Goal: Task Accomplishment & Management: Manage account settings

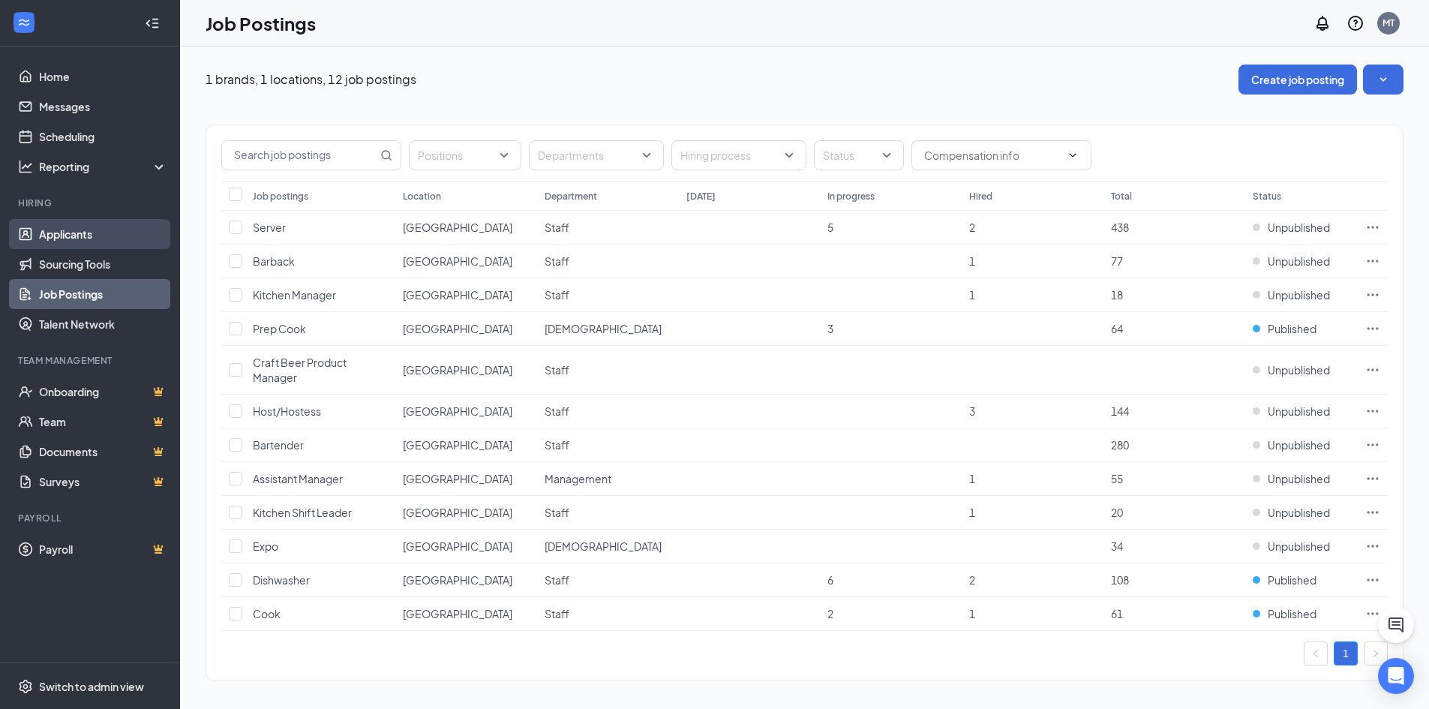
click at [75, 239] on link "Applicants" at bounding box center [103, 234] width 128 height 30
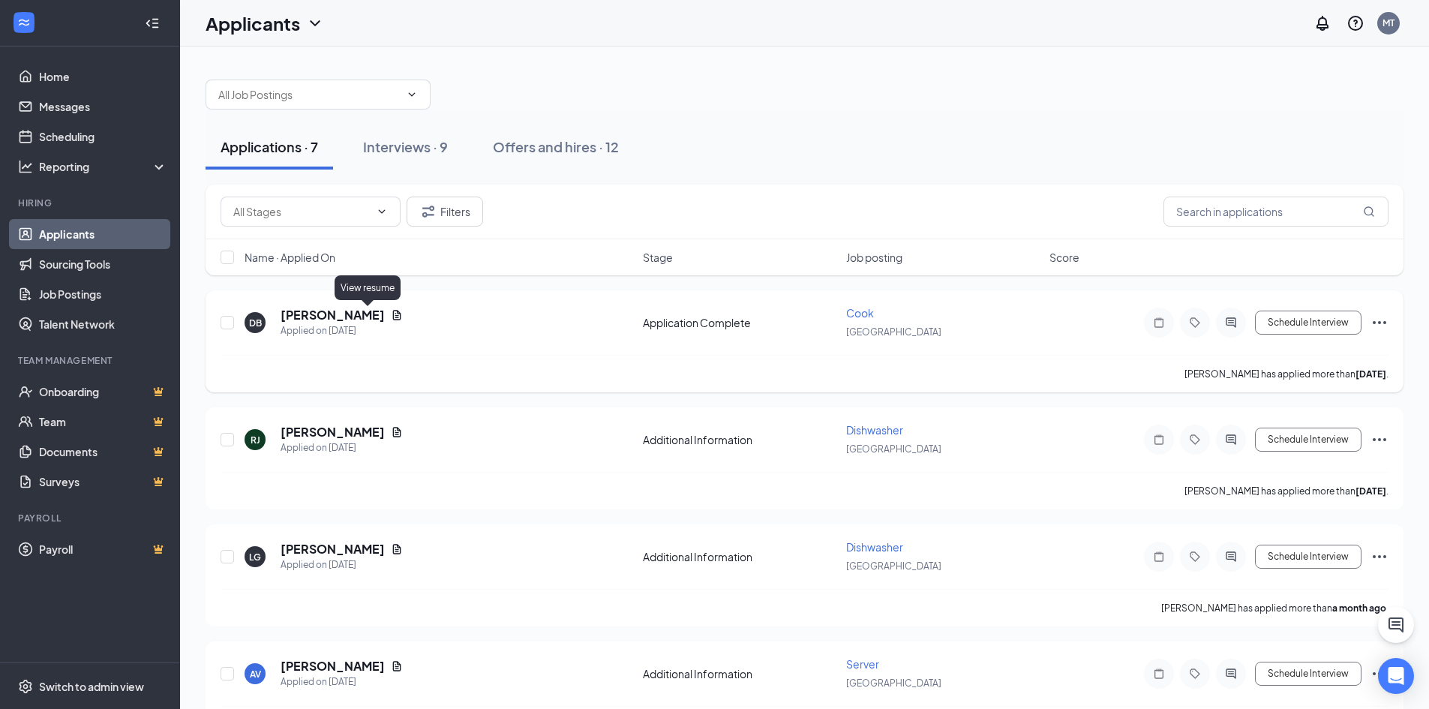
click at [391, 311] on icon "Document" at bounding box center [397, 315] width 12 height 12
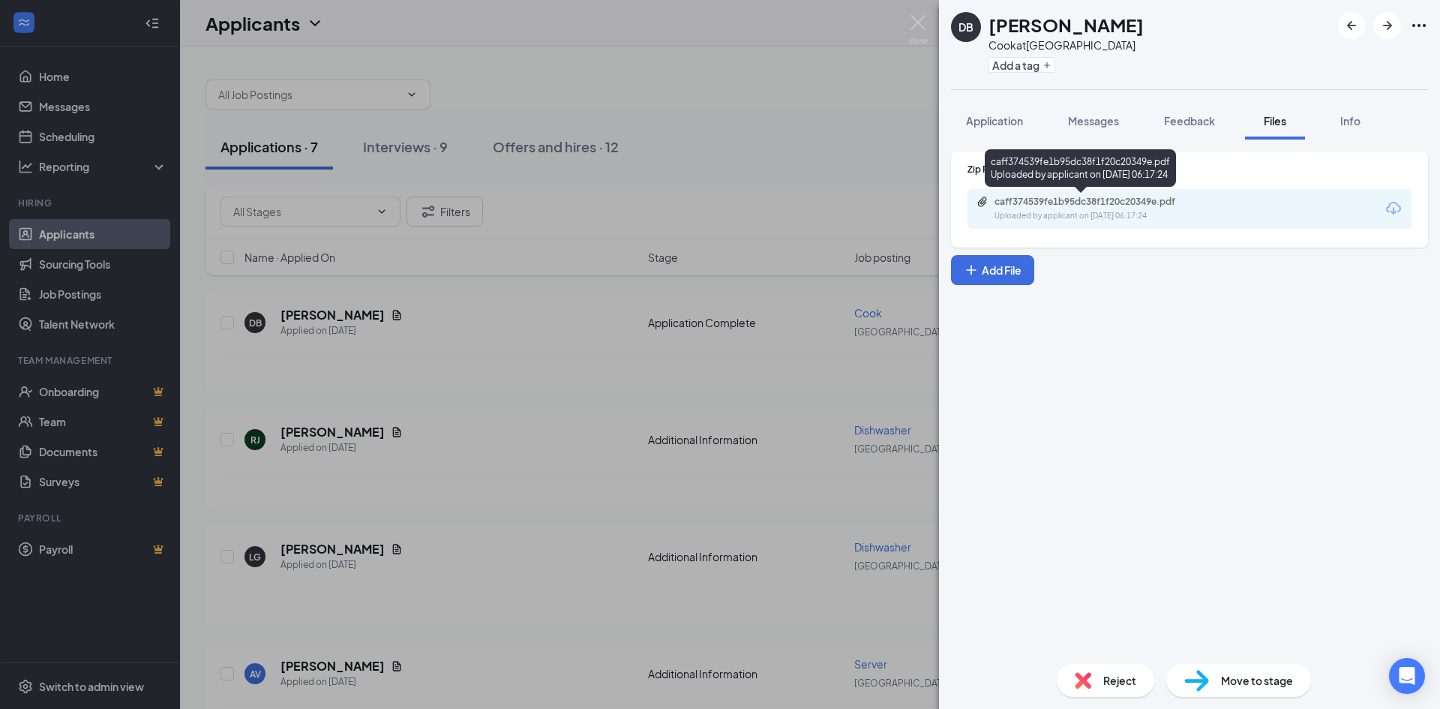
click at [1068, 217] on div "Uploaded by applicant on [DATE] 06:17:24" at bounding box center [1107, 216] width 225 height 12
click at [989, 338] on div "Zip Recruiter Resume caff374539fe1b95dc38f1f20c20349e.pdf Uploaded by applicant…" at bounding box center [1189, 396] width 501 height 512
drag, startPoint x: 752, startPoint y: 307, endPoint x: 744, endPoint y: 304, distance: 8.1
click at [746, 308] on div "DB [PERSON_NAME] at [GEOGRAPHIC_DATA] Add a tag Application Messages Feedback F…" at bounding box center [720, 354] width 1440 height 709
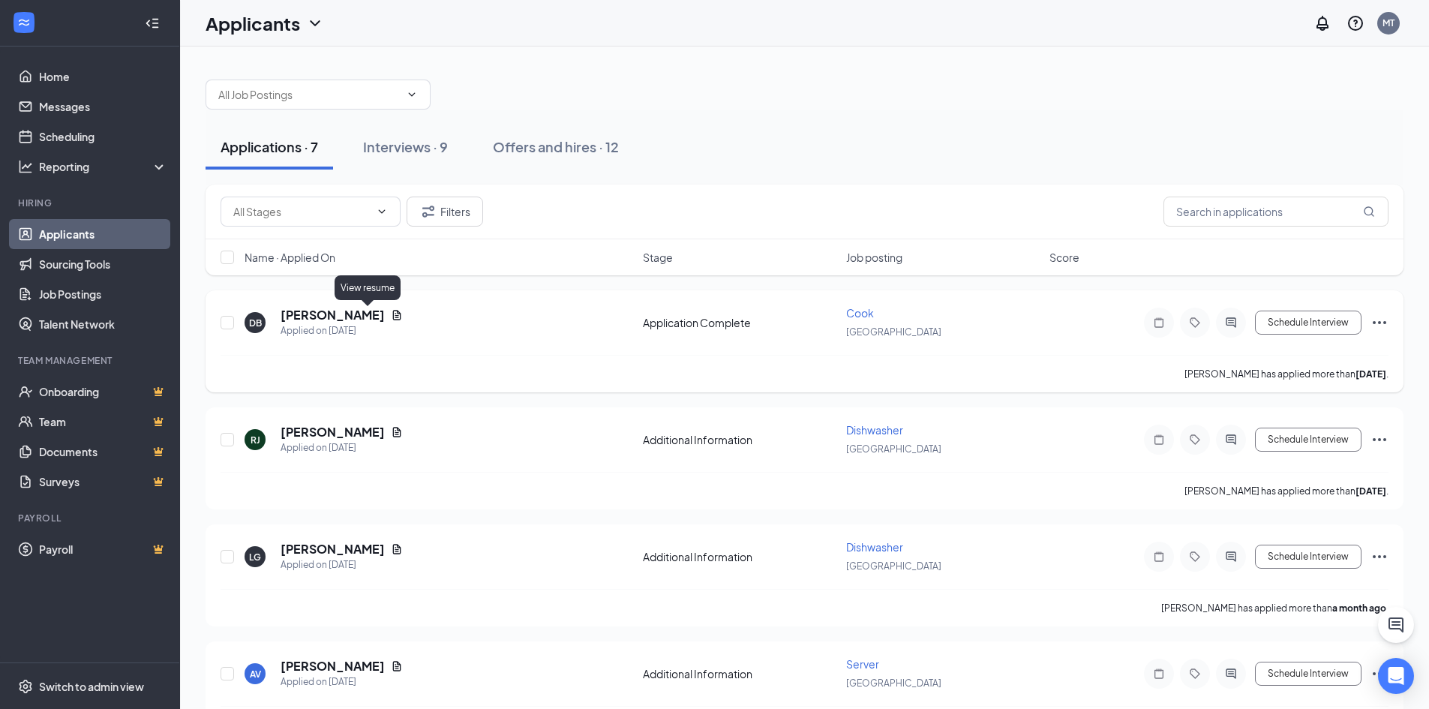
click at [391, 312] on icon "Document" at bounding box center [397, 315] width 12 height 12
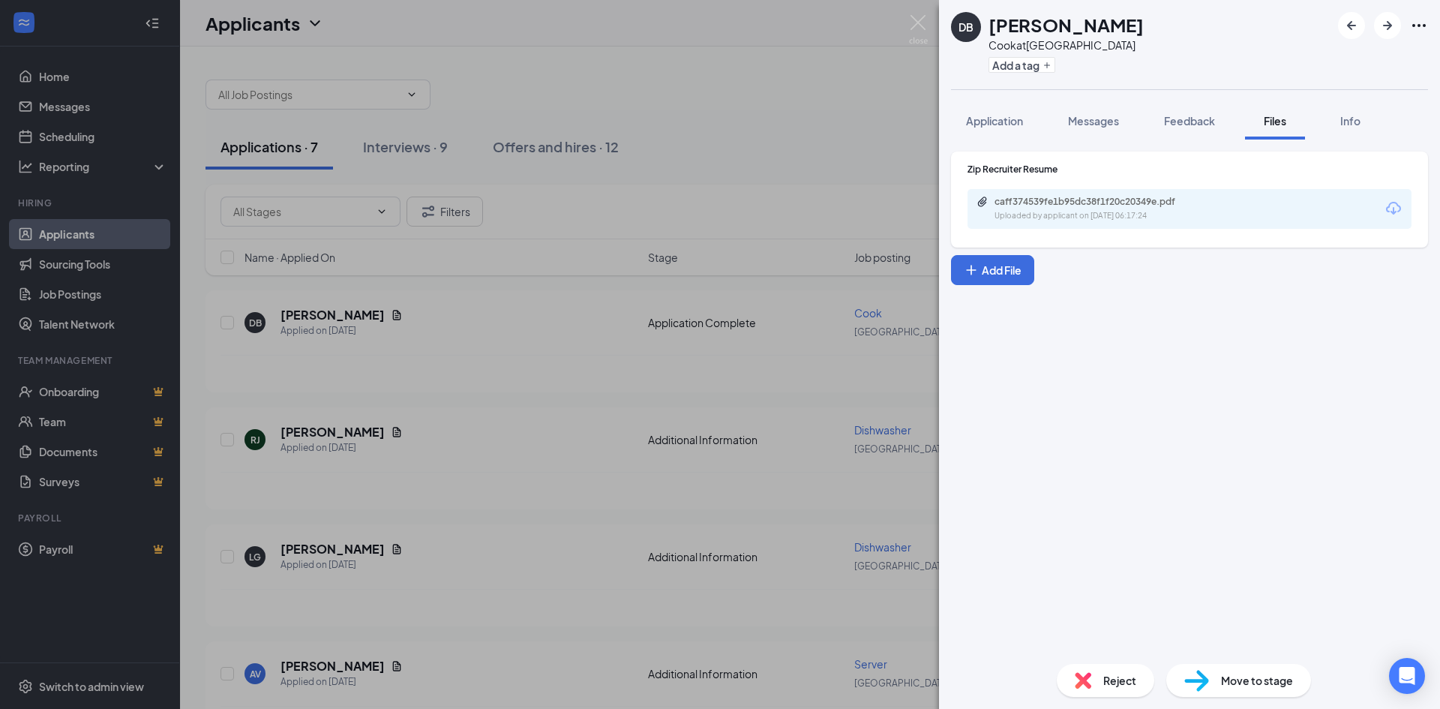
click at [666, 347] on div "DB [PERSON_NAME] at [GEOGRAPHIC_DATA] Add a tag Application Messages Feedback F…" at bounding box center [720, 354] width 1440 height 709
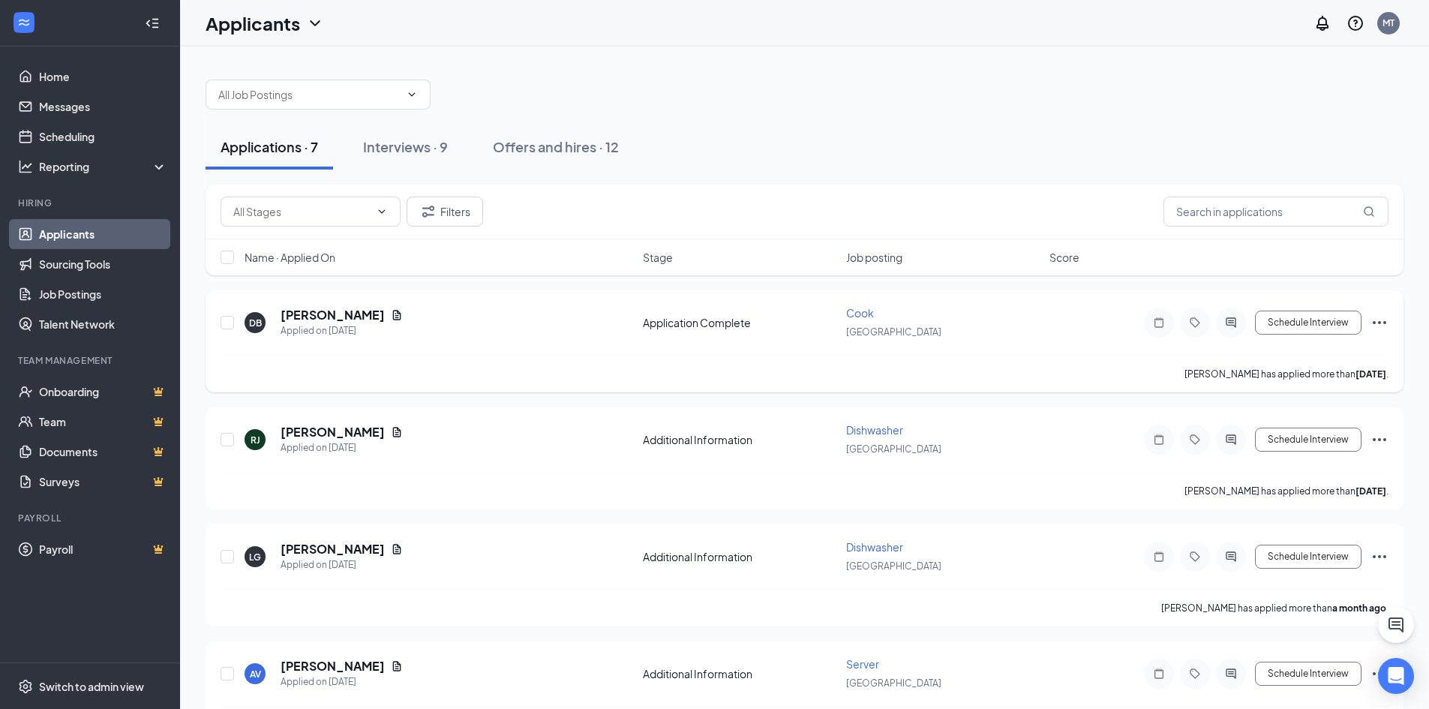
click at [1381, 323] on icon "Ellipses" at bounding box center [1380, 322] width 14 height 3
click at [602, 332] on div "DB [PERSON_NAME] Applied on [DATE]" at bounding box center [439, 323] width 389 height 32
click at [493, 325] on div "DB [PERSON_NAME] Applied on [DATE]" at bounding box center [439, 323] width 389 height 32
click at [293, 312] on h5 "[PERSON_NAME]" at bounding box center [333, 315] width 104 height 17
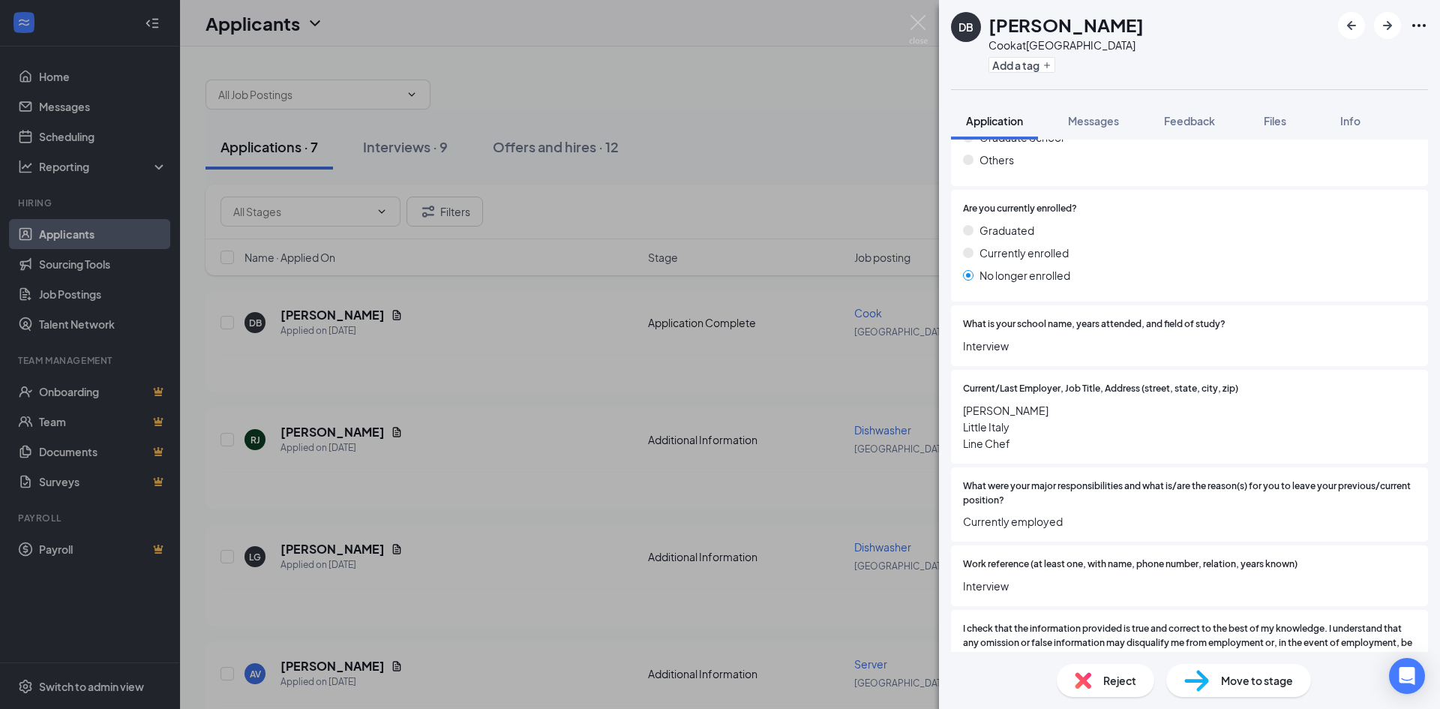
scroll to position [1182, 0]
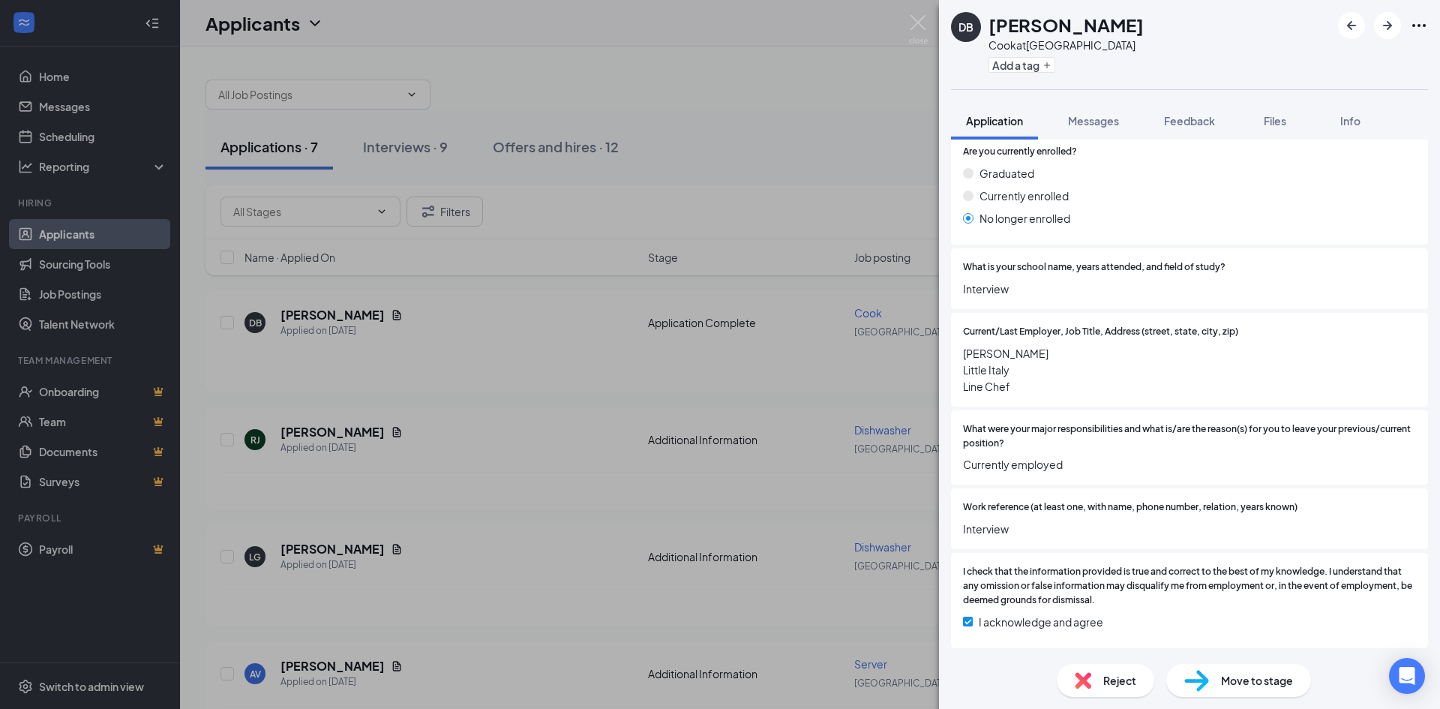
click at [1089, 672] on img at bounding box center [1083, 680] width 17 height 17
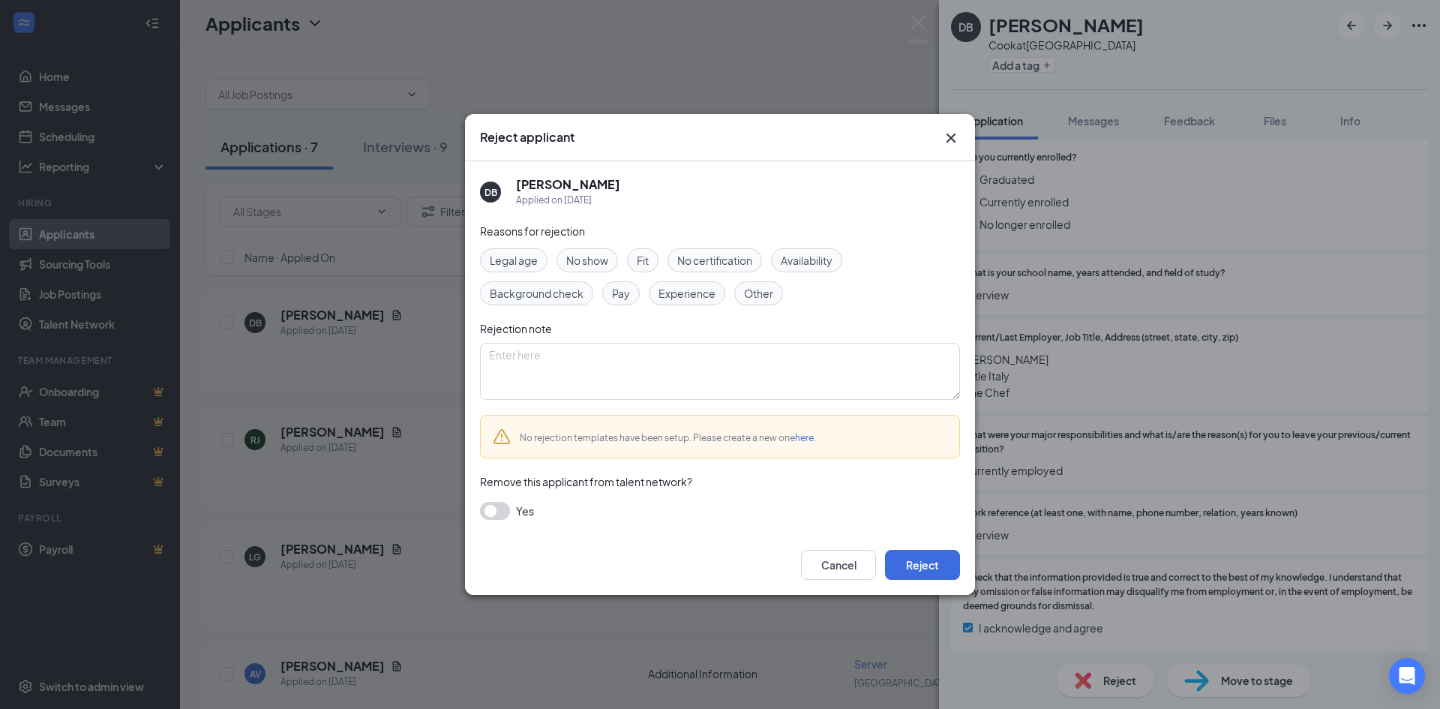
click at [647, 261] on span "Fit" at bounding box center [643, 260] width 12 height 17
click at [912, 557] on button "Reject" at bounding box center [922, 565] width 75 height 30
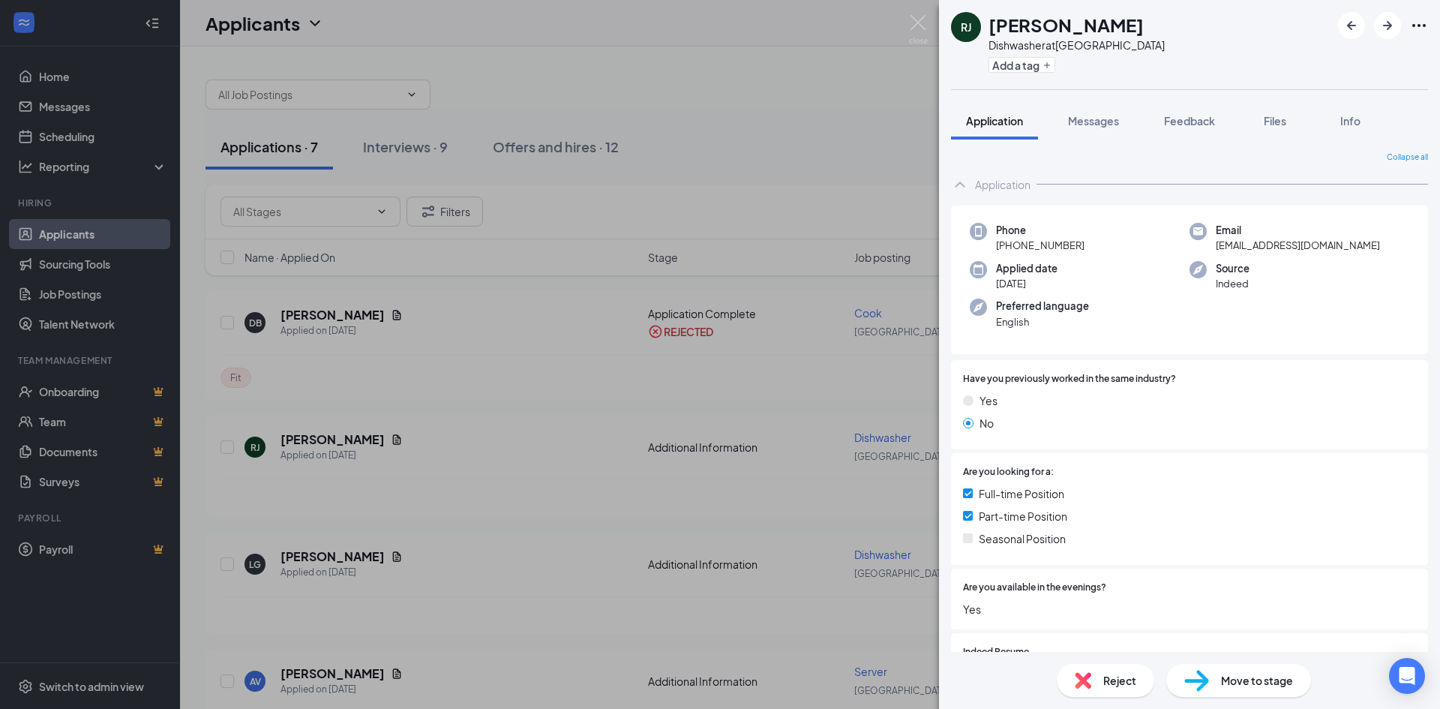
click at [636, 347] on div "[PERSON_NAME] at [GEOGRAPHIC_DATA] Add a tag Application Messages Feedback File…" at bounding box center [720, 354] width 1440 height 709
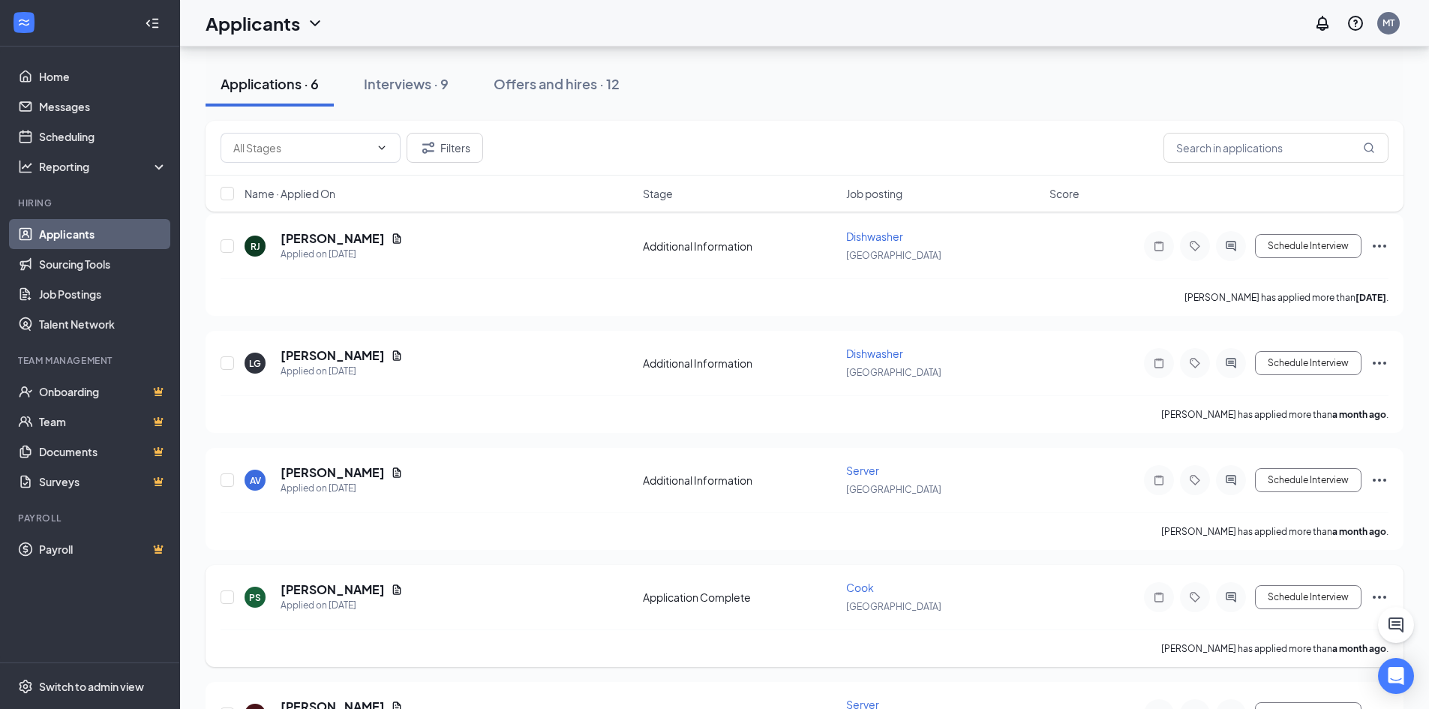
scroll to position [150, 0]
